Goal: Task Accomplishment & Management: Manage account settings

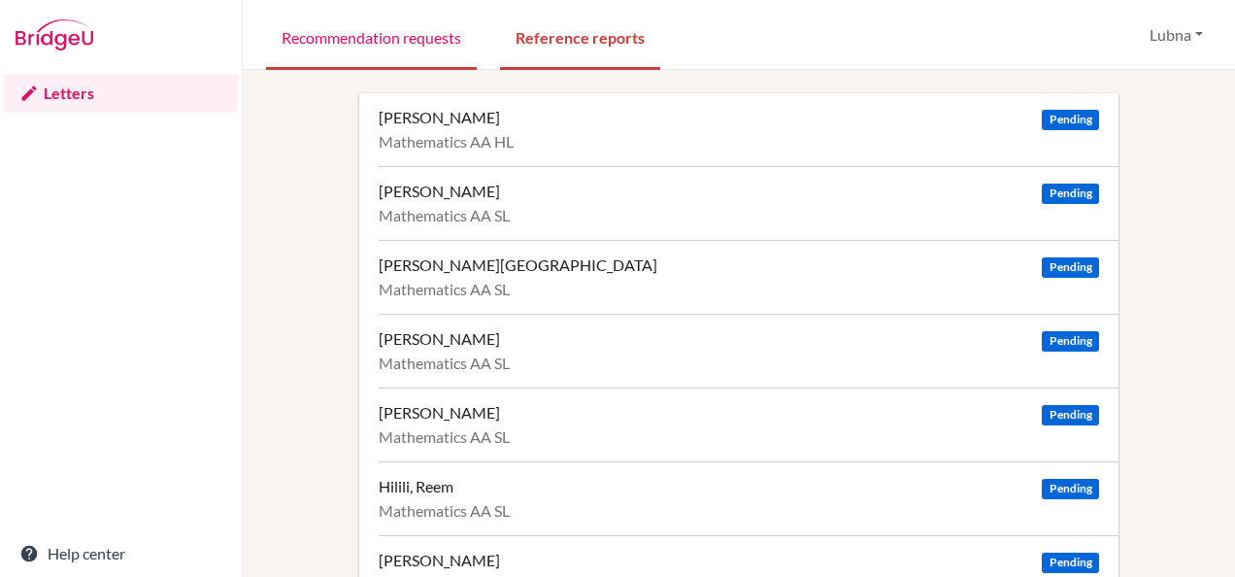
click at [421, 43] on link "Recommendation requests" at bounding box center [371, 36] width 211 height 67
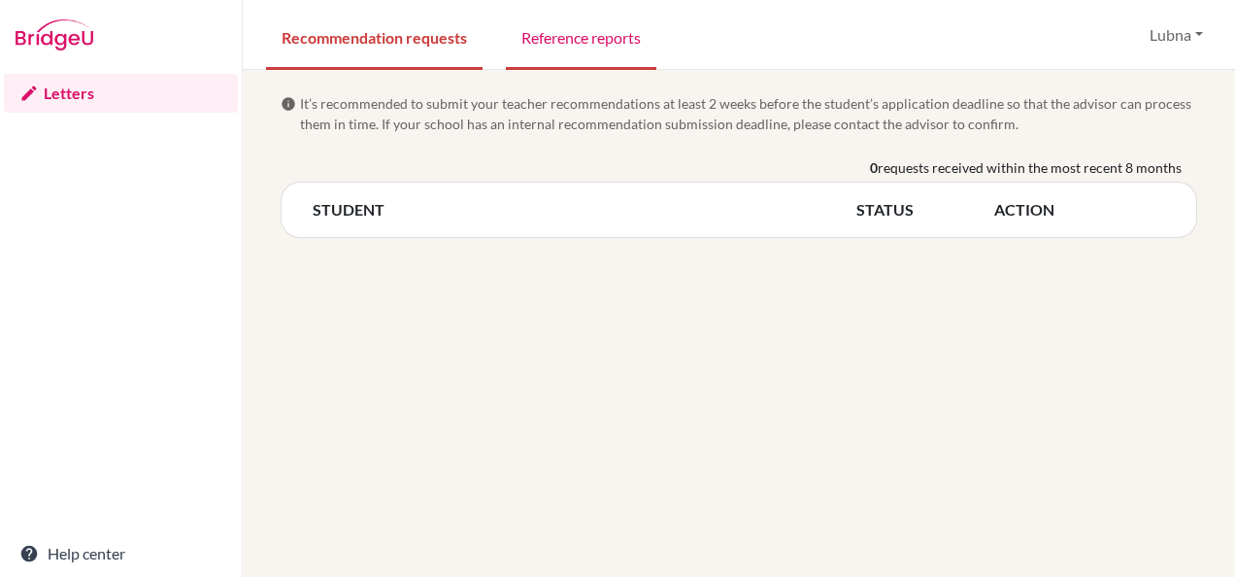
click at [620, 47] on link "Reference reports" at bounding box center [581, 36] width 151 height 67
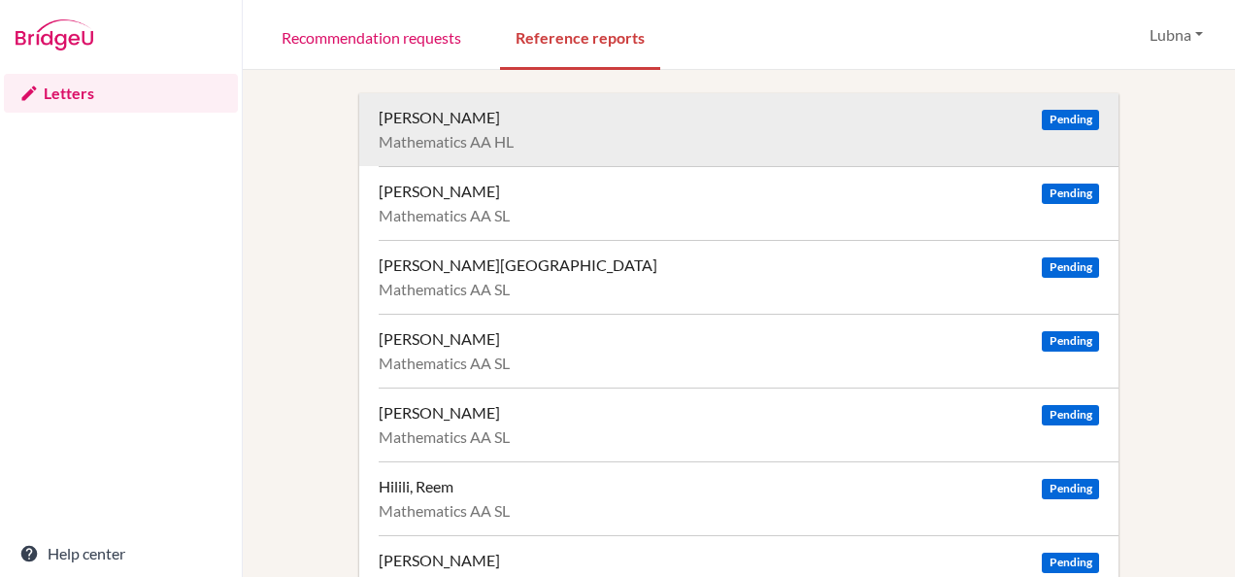
click at [1059, 121] on span "Pending" at bounding box center [1070, 120] width 56 height 20
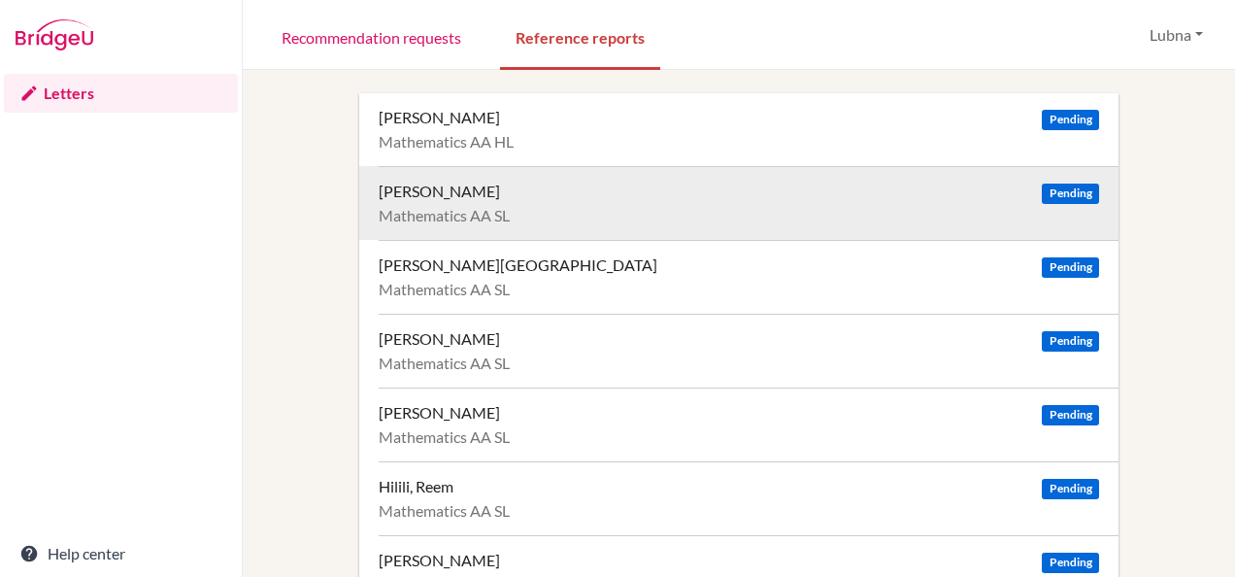
click at [1053, 192] on span "Pending" at bounding box center [1070, 194] width 56 height 20
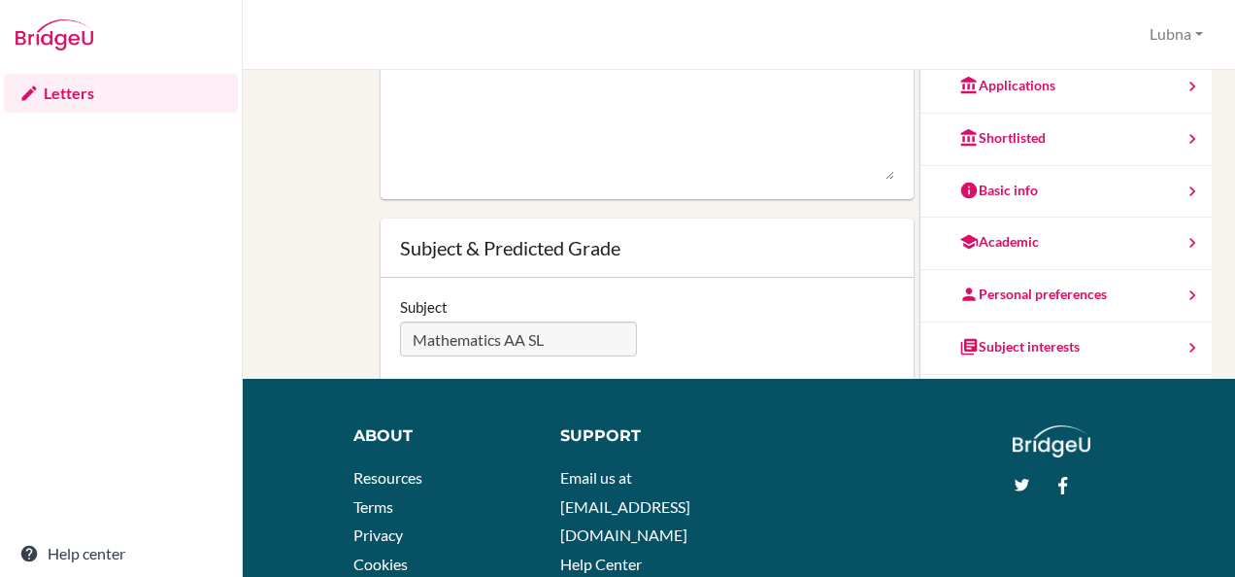
click at [308, 192] on div "You can edit this report as often as you'd like. Simply type in the text area a…" at bounding box center [739, 187] width 927 height 770
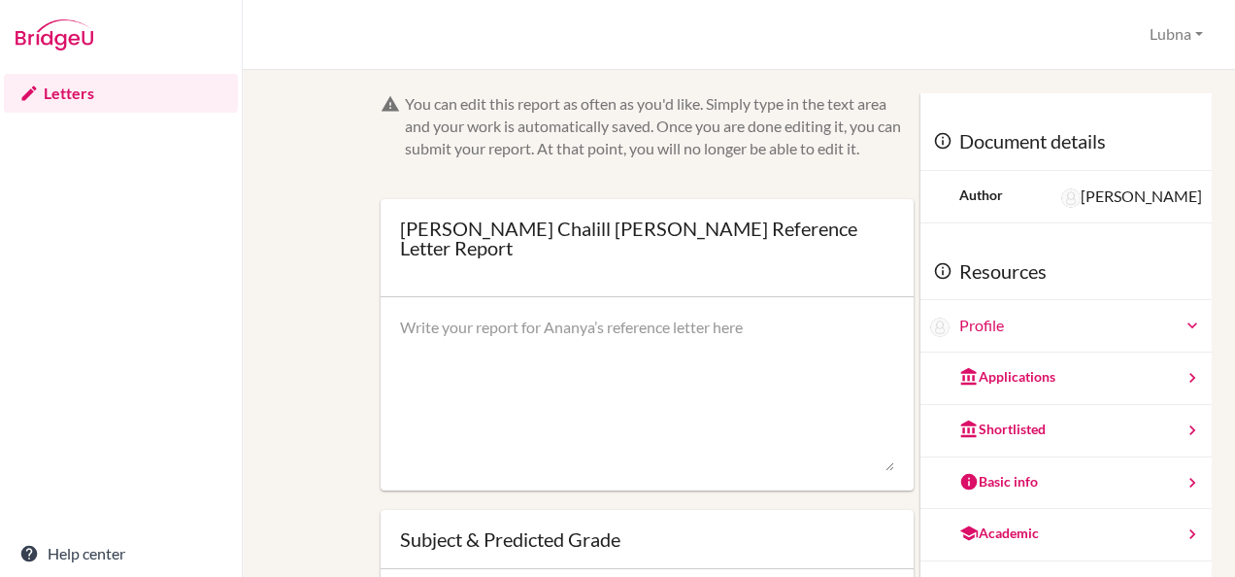
click at [58, 98] on link "Letters" at bounding box center [121, 93] width 234 height 39
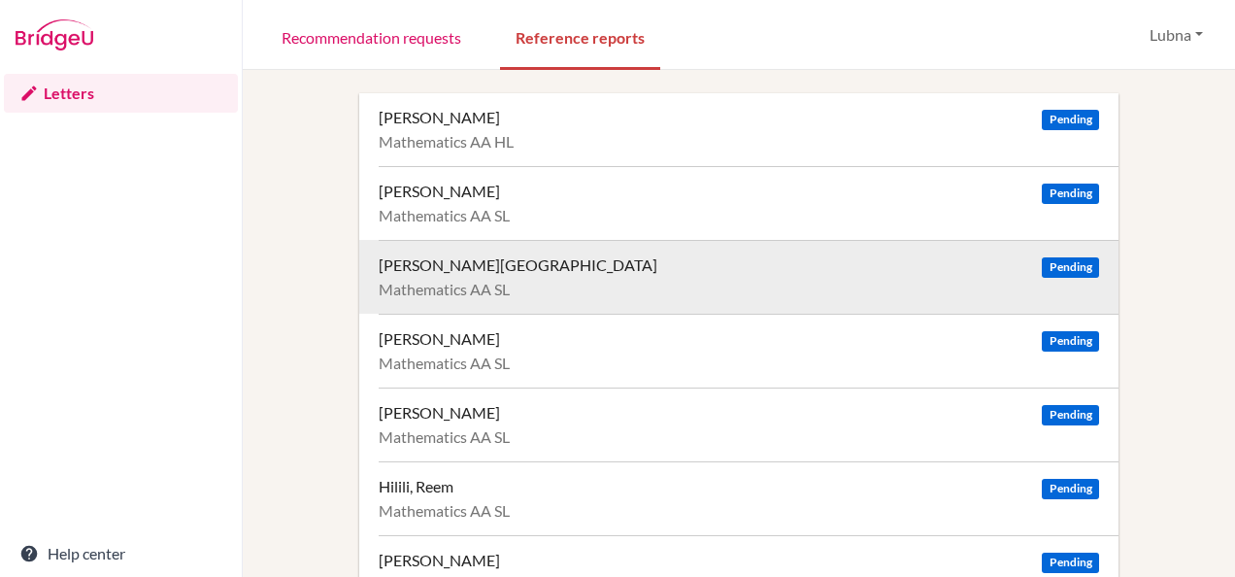
click at [1061, 264] on span "Pending" at bounding box center [1070, 267] width 56 height 20
